Goal: Check status: Check status

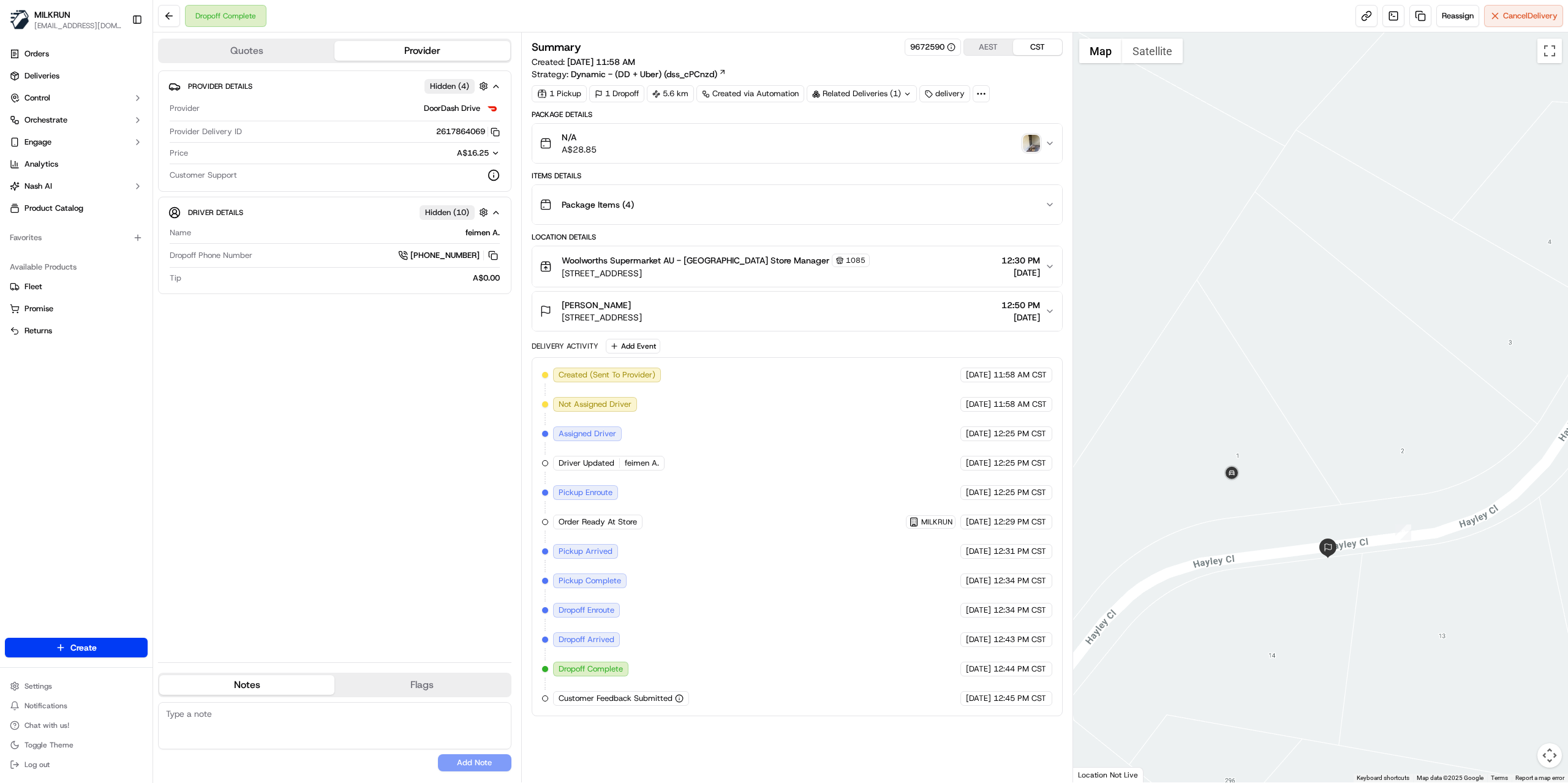
drag, startPoint x: 1133, startPoint y: 518, endPoint x: 1370, endPoint y: 456, distance: 245.0
click at [1370, 456] on div at bounding box center [1321, 407] width 495 height 750
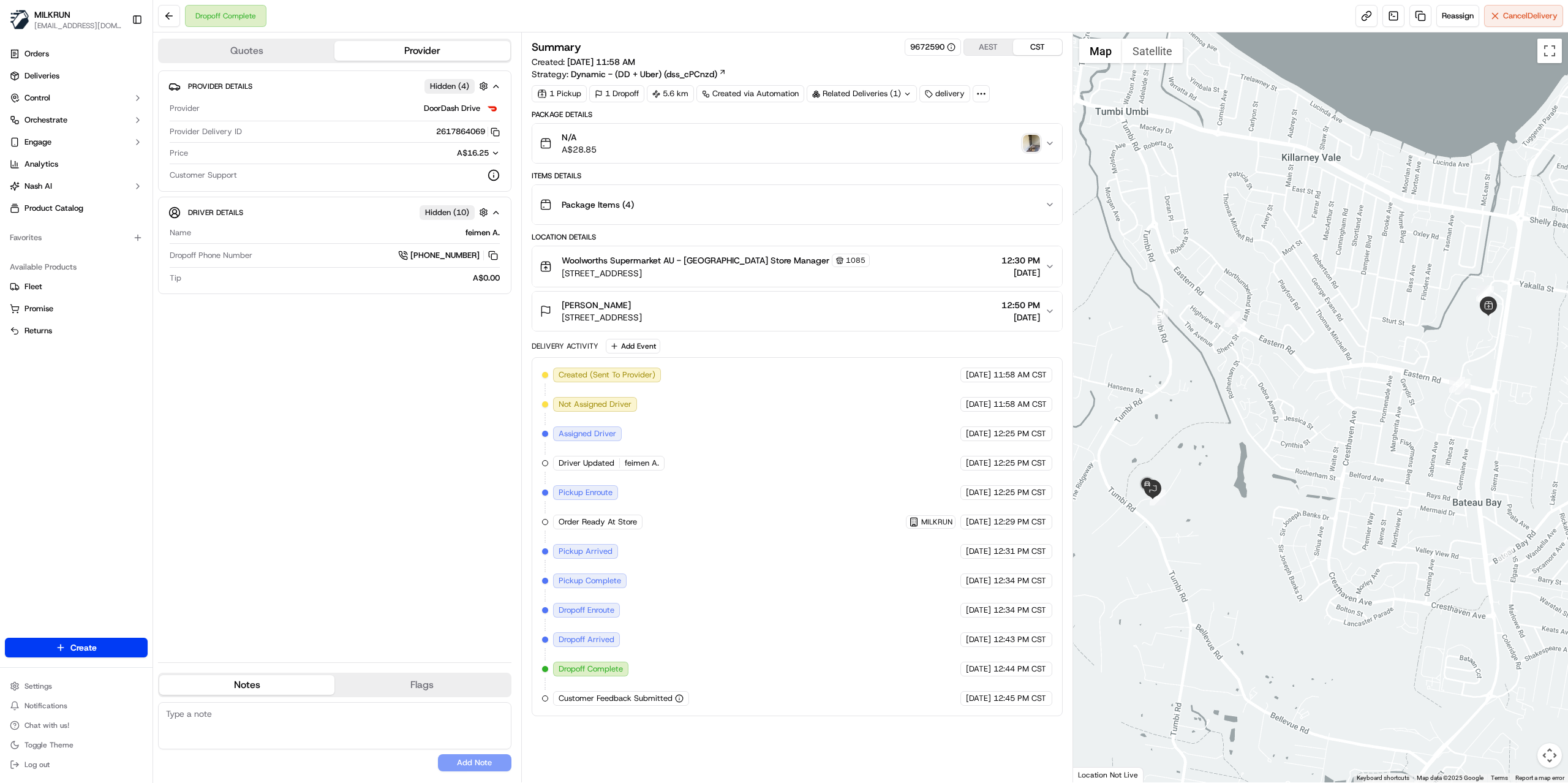
click at [642, 319] on span "[STREET_ADDRESS]" at bounding box center [602, 317] width 80 height 12
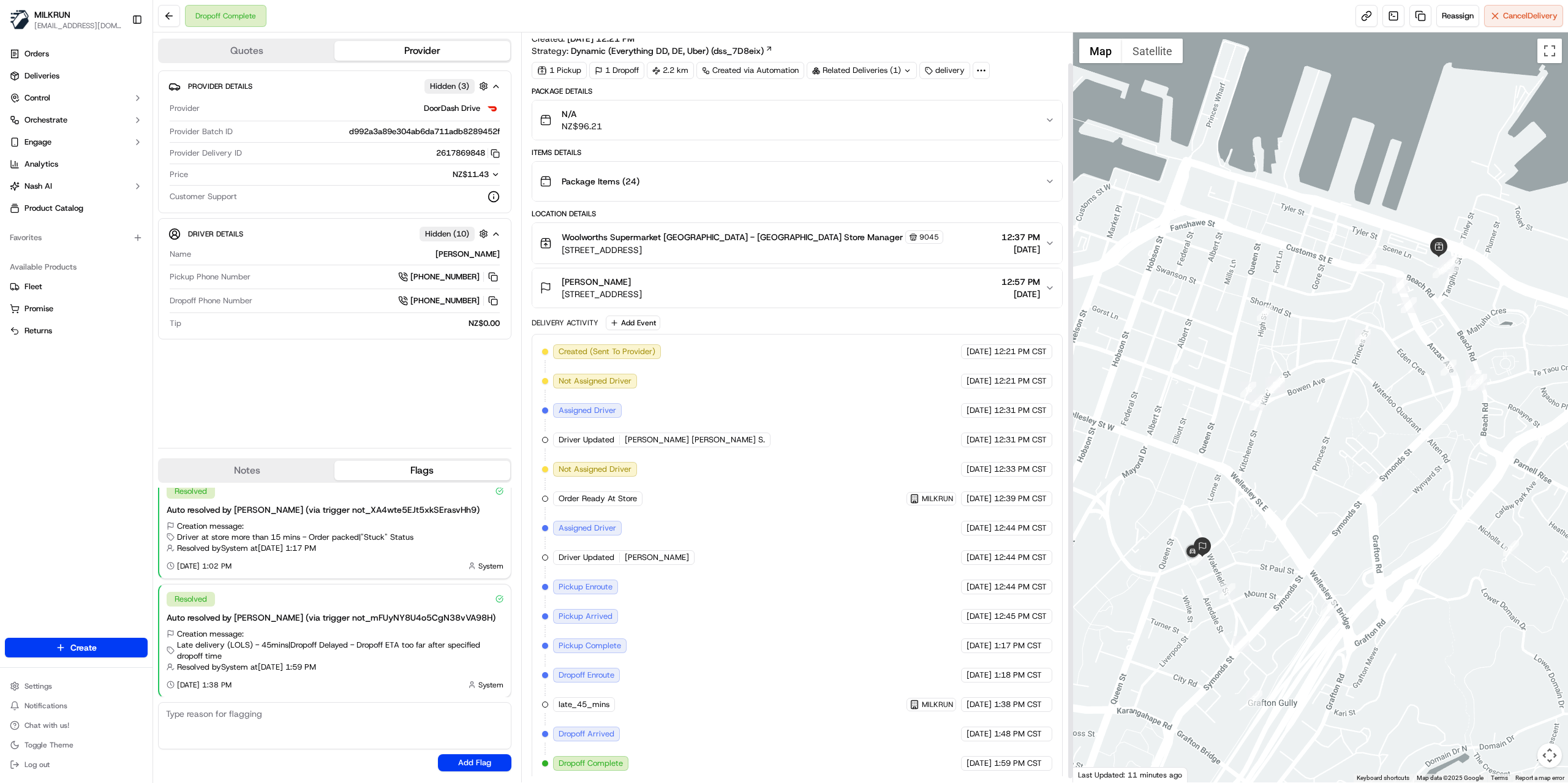
scroll to position [37, 0]
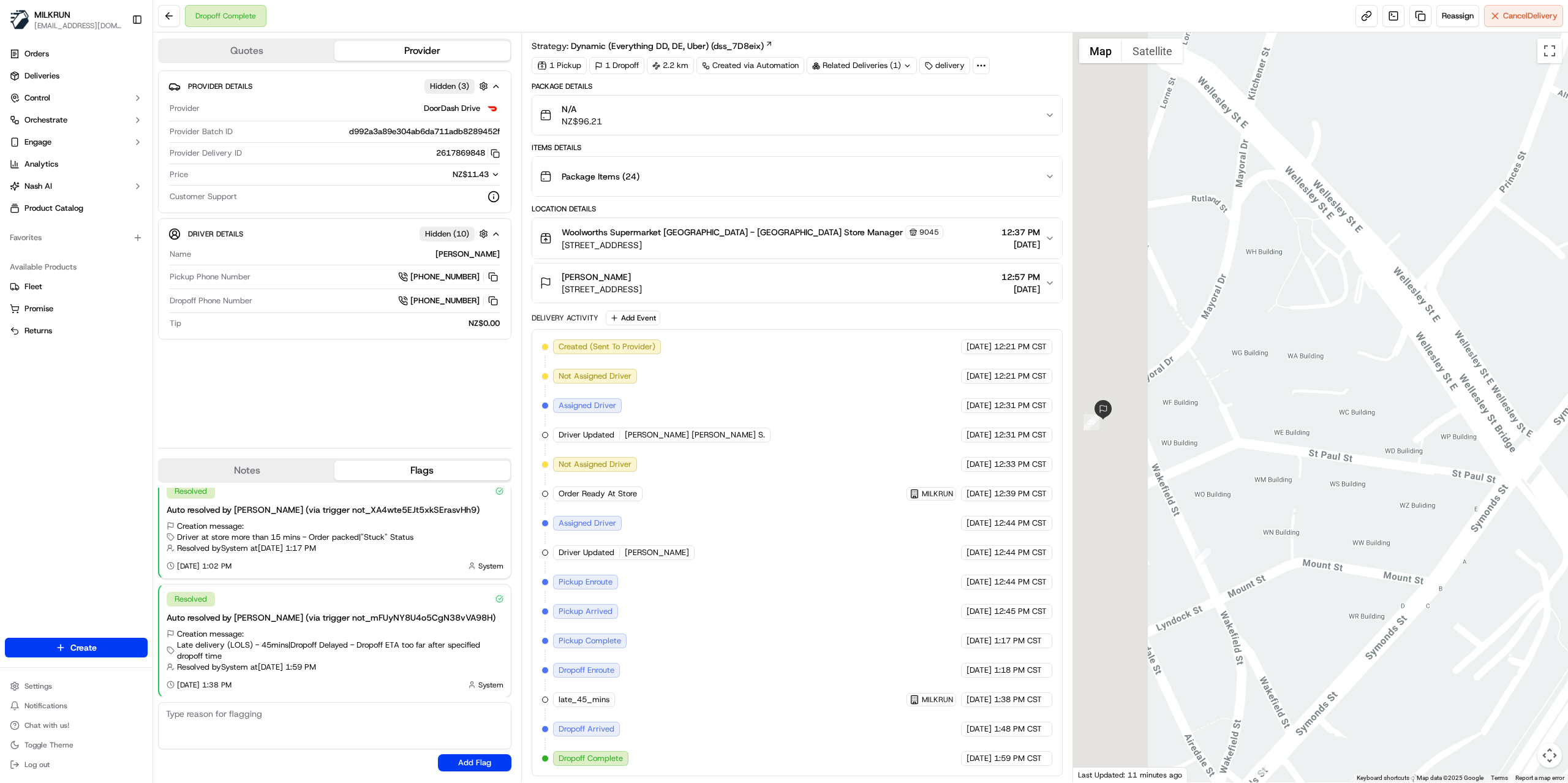
drag, startPoint x: 1277, startPoint y: 425, endPoint x: 1353, endPoint y: 377, distance: 89.9
click at [1353, 377] on div at bounding box center [1321, 407] width 495 height 750
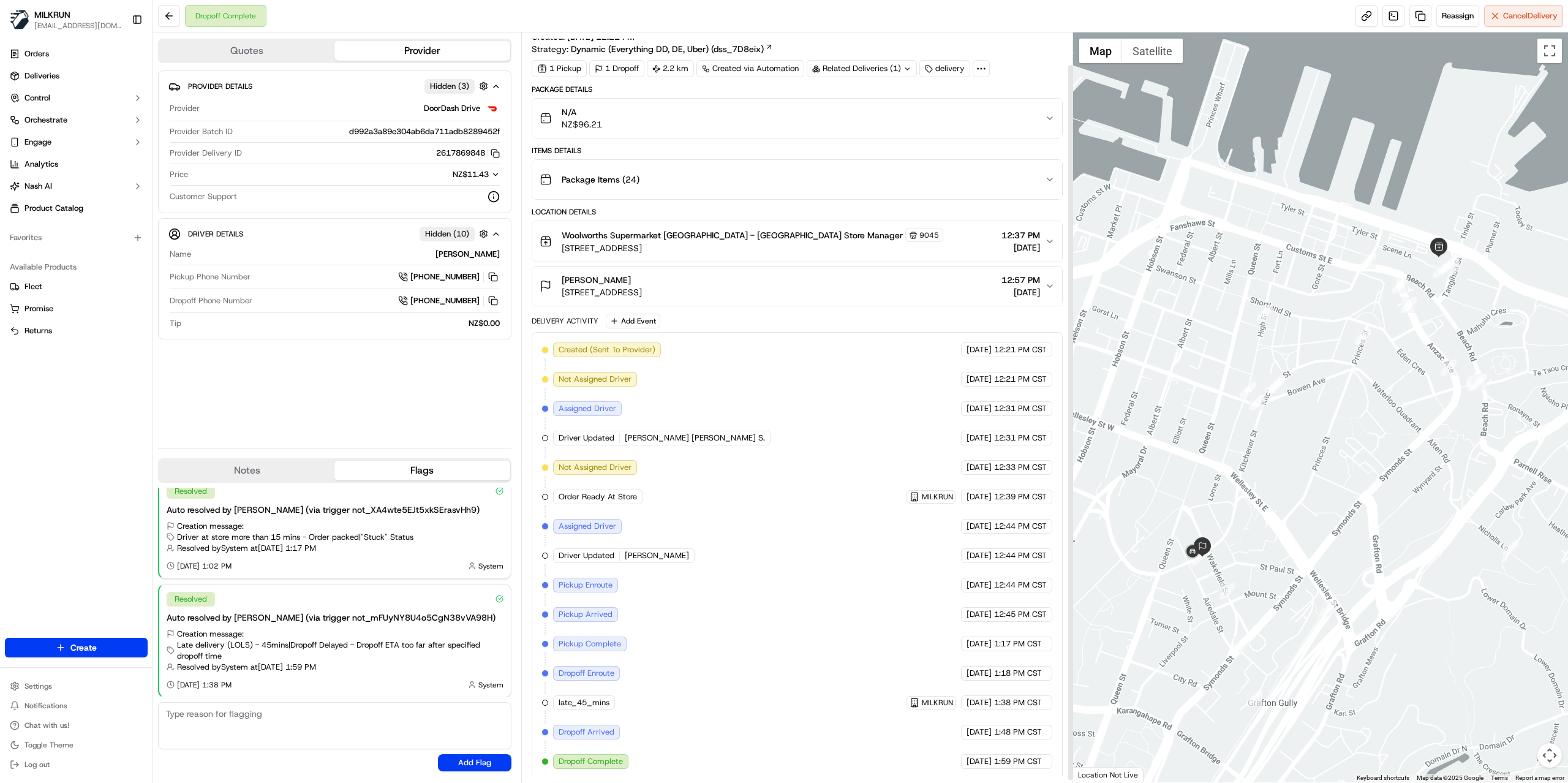
scroll to position [37, 0]
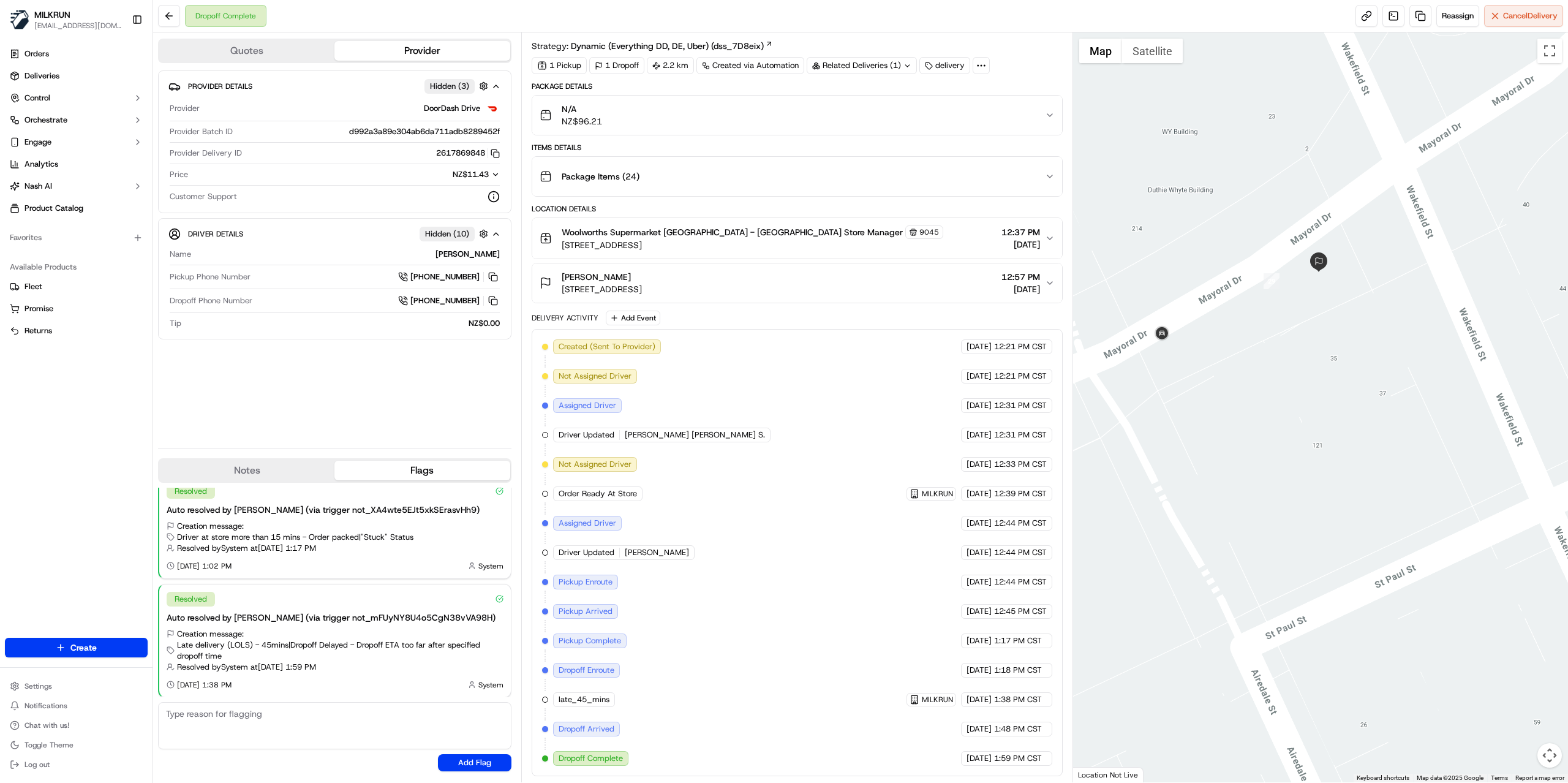
drag, startPoint x: 1199, startPoint y: 380, endPoint x: 1286, endPoint y: 371, distance: 87.5
click at [1286, 371] on div at bounding box center [1321, 407] width 495 height 750
click at [910, 275] on div "Michelle Stone 121 Mayoral Drive, Auckland CBD, Auckland 1010, NZ 12:57 PM 17/0…" at bounding box center [792, 283] width 505 height 24
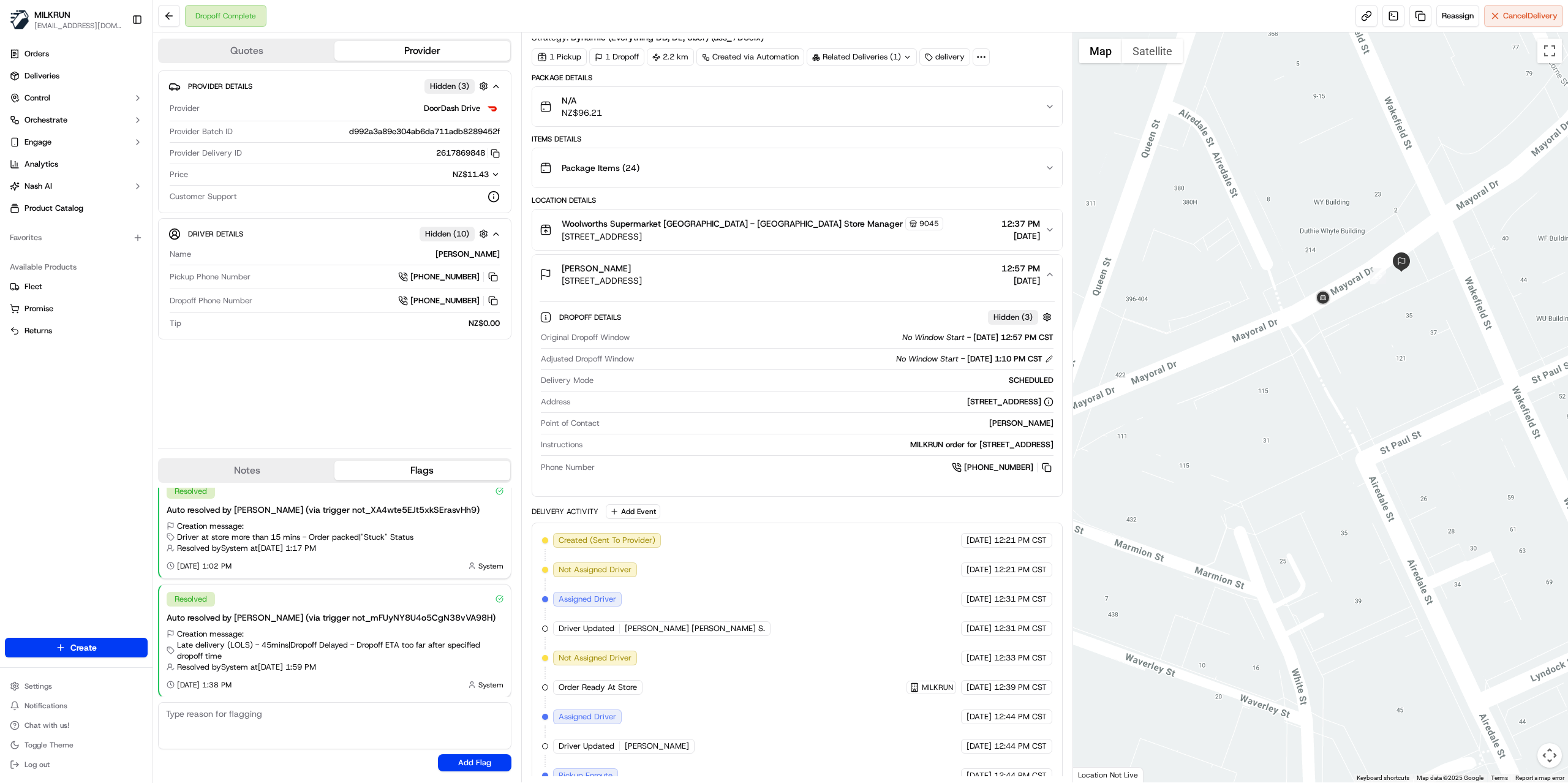
drag, startPoint x: 1248, startPoint y: 342, endPoint x: 1361, endPoint y: 341, distance: 113.0
click at [1361, 341] on div at bounding box center [1321, 407] width 495 height 750
